Goal: Task Accomplishment & Management: Use online tool/utility

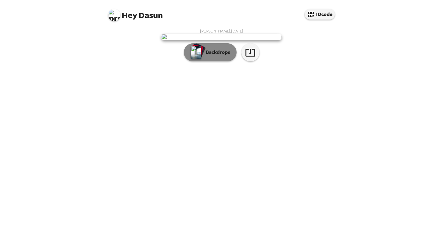
click at [221, 61] on button "Backdrops" at bounding box center [210, 52] width 53 height 18
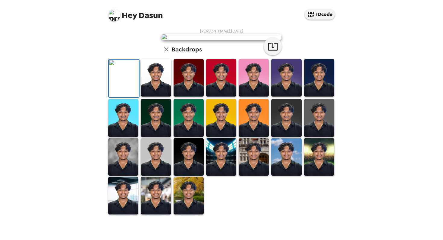
scroll to position [129, 0]
click at [156, 90] on img at bounding box center [156, 78] width 30 height 38
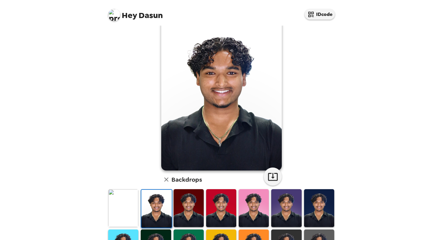
scroll to position [15, 0]
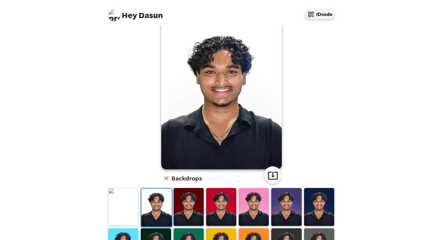
click at [319, 208] on img at bounding box center [319, 207] width 30 height 38
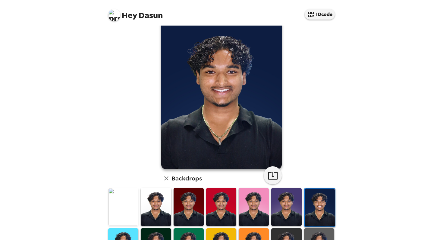
click at [117, 207] on img at bounding box center [123, 207] width 30 height 38
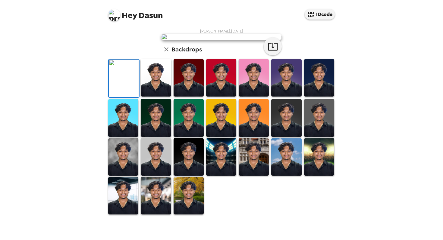
click at [159, 97] on img at bounding box center [156, 78] width 30 height 38
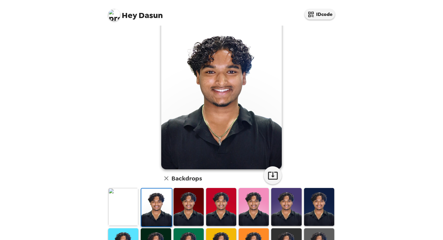
click at [198, 214] on img at bounding box center [189, 207] width 30 height 38
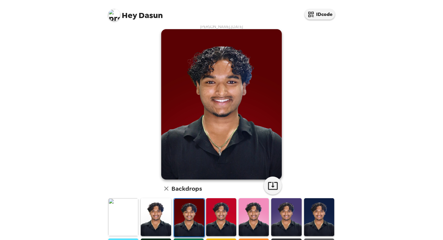
scroll to position [0, 0]
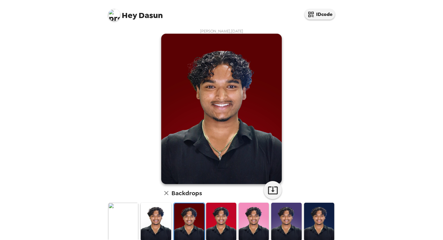
click at [118, 17] on img at bounding box center [114, 15] width 12 height 12
